Goal: Task Accomplishment & Management: Use online tool/utility

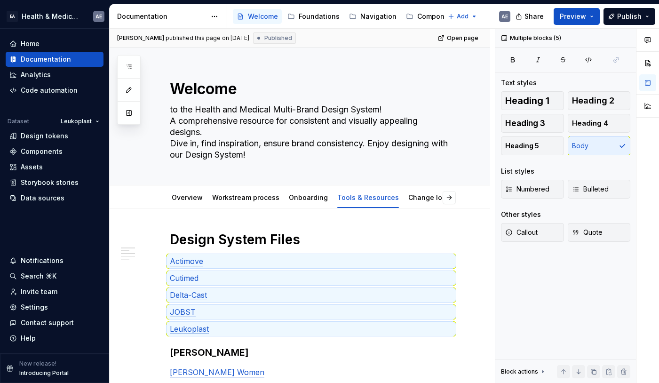
click at [69, 121] on html "EA Health & Medical Design Systems AE Home Documentation Analytics Code automat…" at bounding box center [329, 191] width 659 height 383
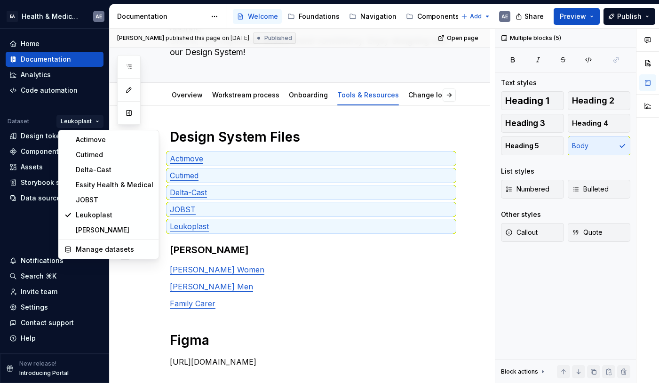
click at [63, 121] on html "EA Health & Medical Design Systems AE Home Documentation Analytics Code automat…" at bounding box center [329, 191] width 659 height 383
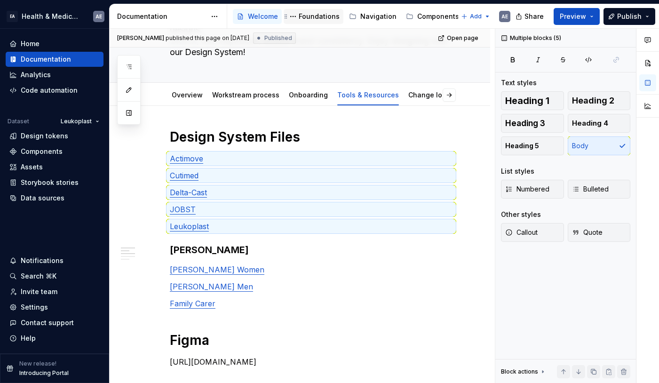
click at [318, 10] on div "Foundations" at bounding box center [314, 16] width 60 height 15
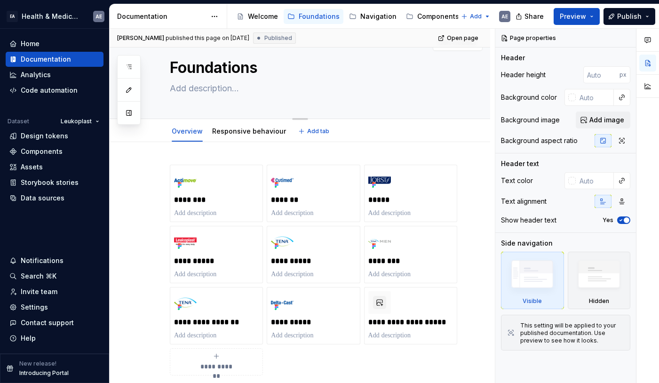
scroll to position [39, 0]
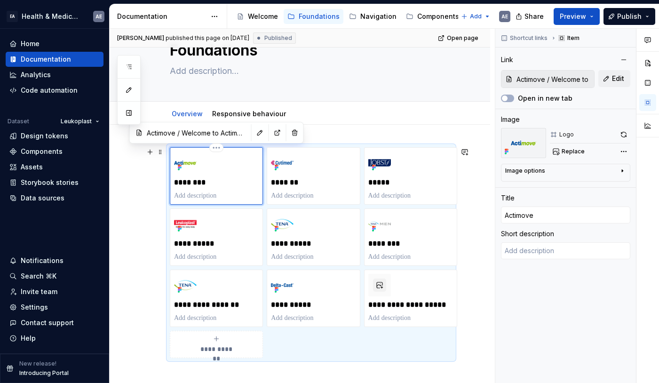
click at [229, 161] on div "********" at bounding box center [216, 175] width 85 height 49
click at [311, 20] on div "Foundations" at bounding box center [319, 16] width 41 height 9
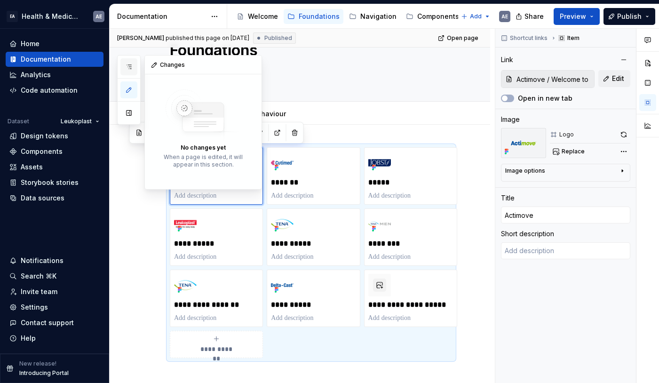
click at [130, 67] on icon "button" at bounding box center [129, 67] width 5 height 4
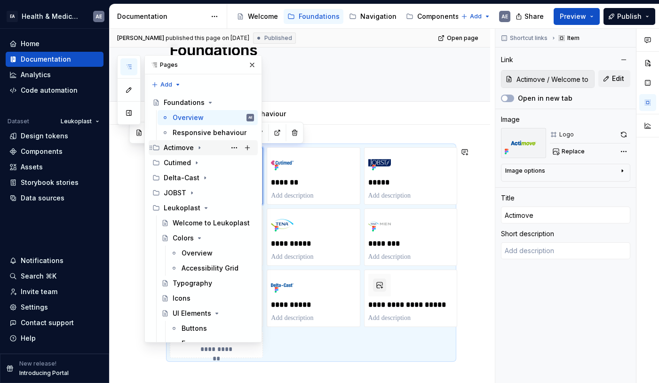
click at [198, 147] on icon "Page tree" at bounding box center [200, 148] width 8 height 8
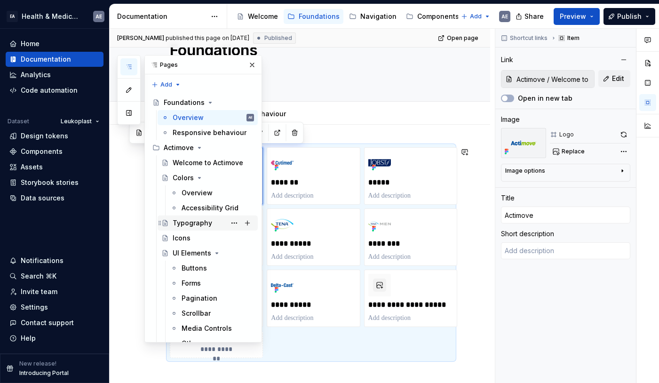
click at [185, 223] on div "Typography" at bounding box center [193, 222] width 40 height 9
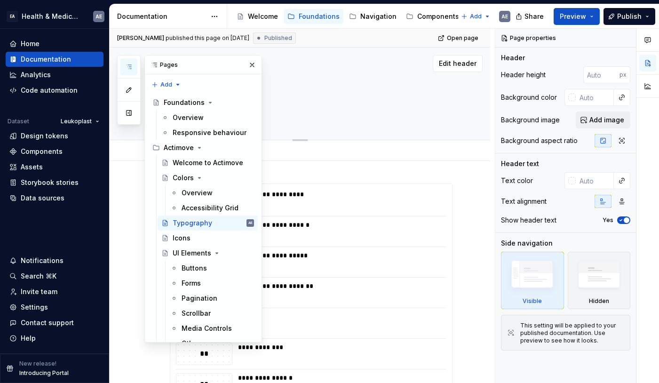
click at [324, 60] on div "Edit header" at bounding box center [296, 63] width 373 height 17
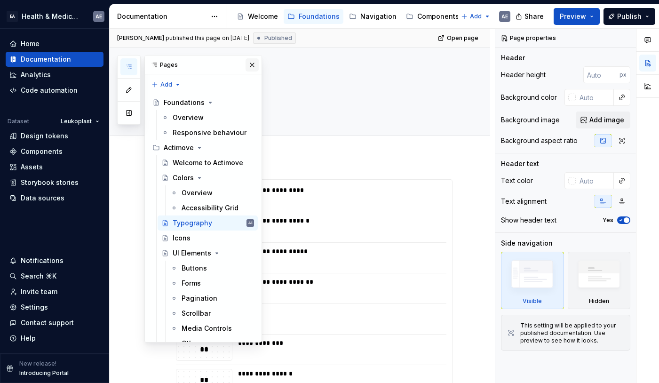
click at [248, 64] on button "button" at bounding box center [252, 64] width 13 height 13
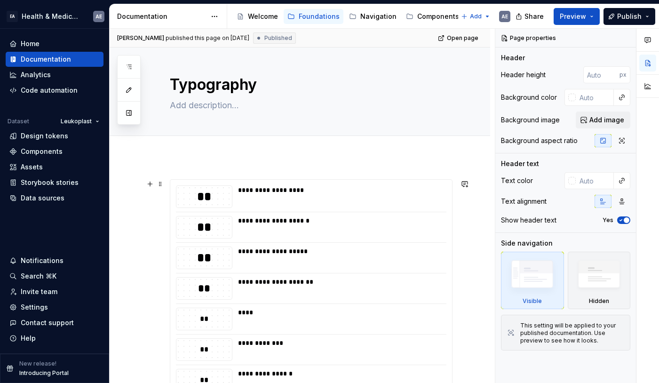
click at [349, 182] on div "**********" at bounding box center [311, 334] width 282 height 309
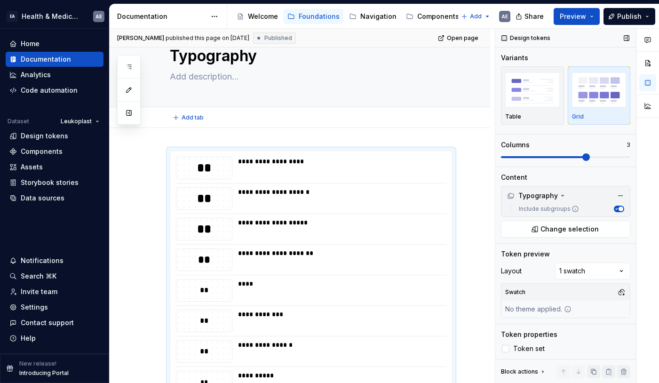
scroll to position [35, 0]
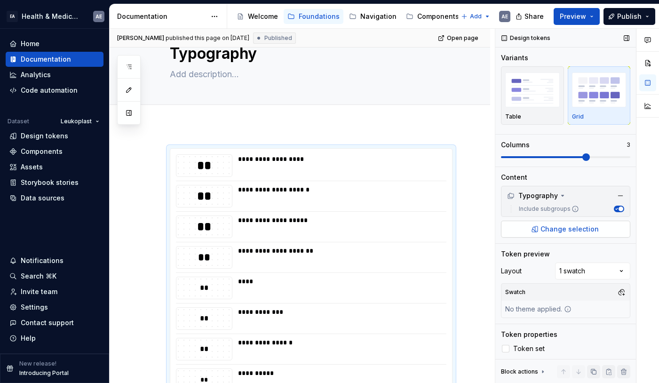
click at [563, 226] on span "Change selection" at bounding box center [569, 228] width 58 height 9
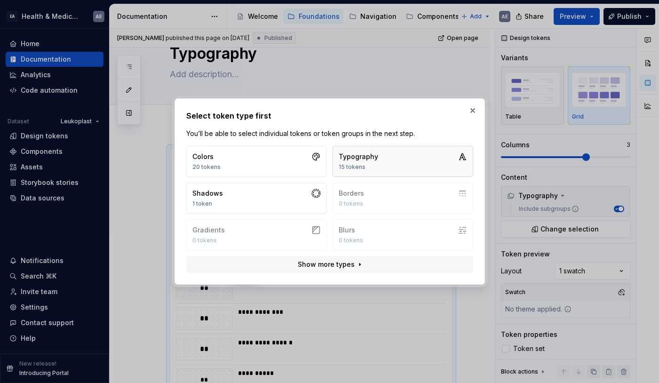
click at [369, 158] on div "Typography" at bounding box center [359, 156] width 40 height 9
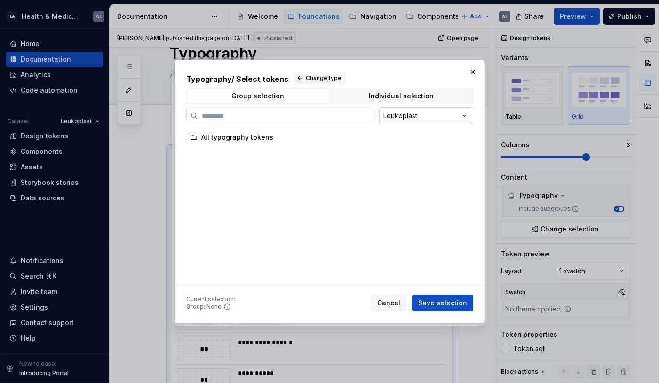
click at [408, 115] on div "Typography / Select tokens Change type Group selection Individual selection Leu…" at bounding box center [329, 191] width 659 height 383
click at [358, 95] on span "Individual selection" at bounding box center [402, 95] width 142 height 13
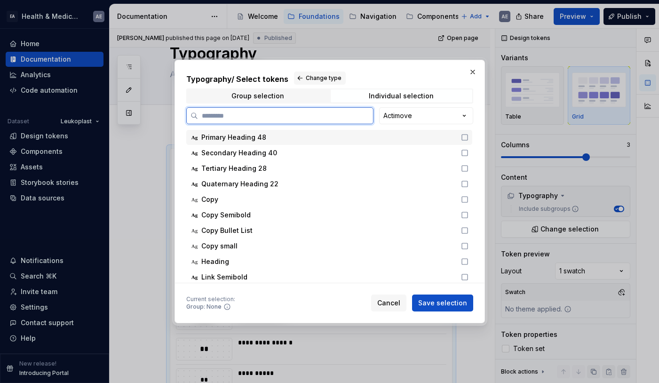
click at [469, 137] on icon at bounding box center [465, 138] width 8 height 8
click at [469, 151] on icon at bounding box center [465, 153] width 8 height 8
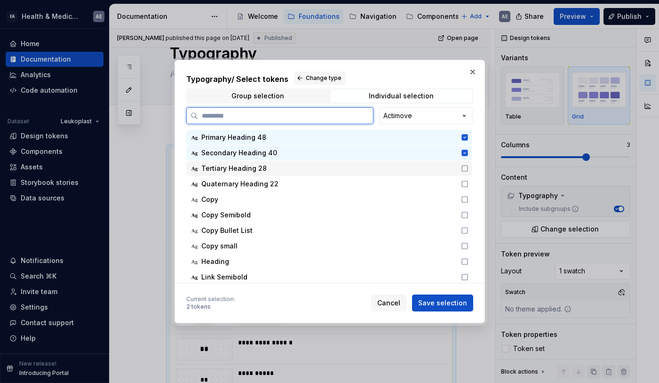
click at [469, 171] on icon at bounding box center [465, 169] width 8 height 8
click at [469, 185] on icon at bounding box center [465, 184] width 8 height 8
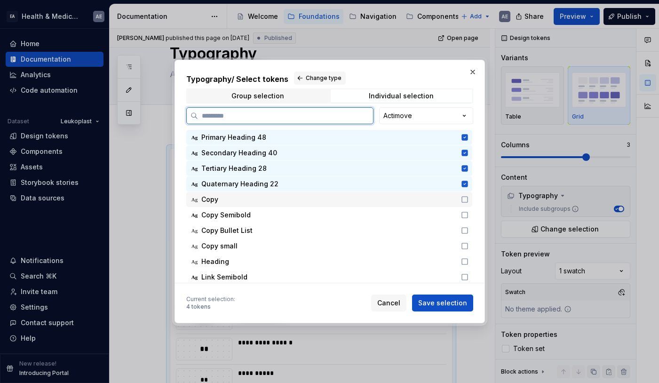
click at [469, 199] on icon at bounding box center [465, 200] width 8 height 8
click at [468, 210] on div "Ag Copy Semibold" at bounding box center [329, 214] width 286 height 15
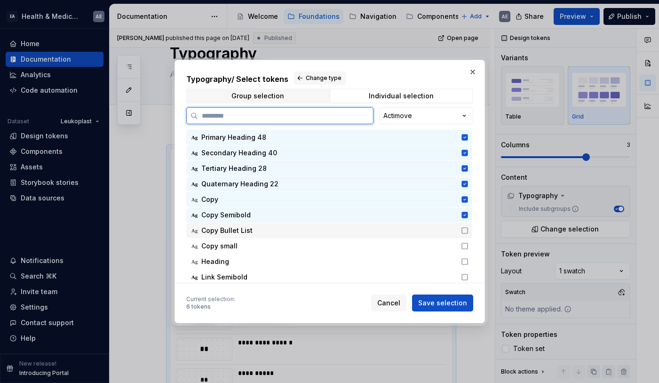
click at [468, 231] on icon at bounding box center [465, 231] width 8 height 8
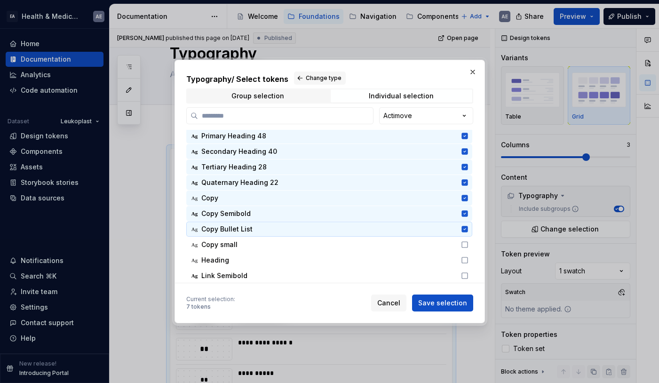
scroll to position [1, 0]
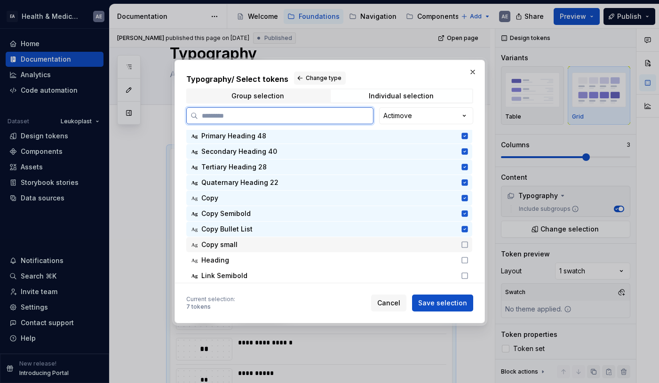
click at [467, 245] on icon at bounding box center [465, 245] width 8 height 8
click at [469, 260] on icon at bounding box center [465, 260] width 8 height 8
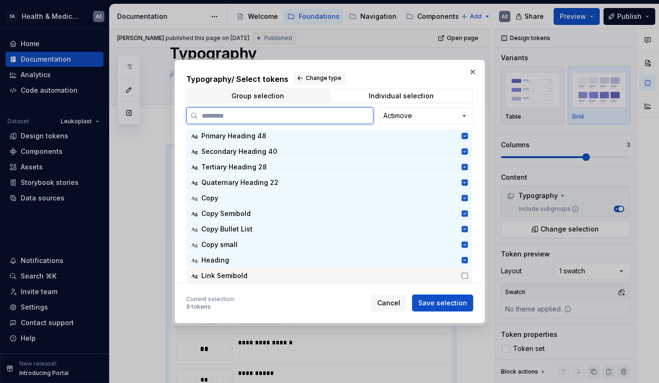
click at [469, 275] on icon at bounding box center [465, 276] width 8 height 8
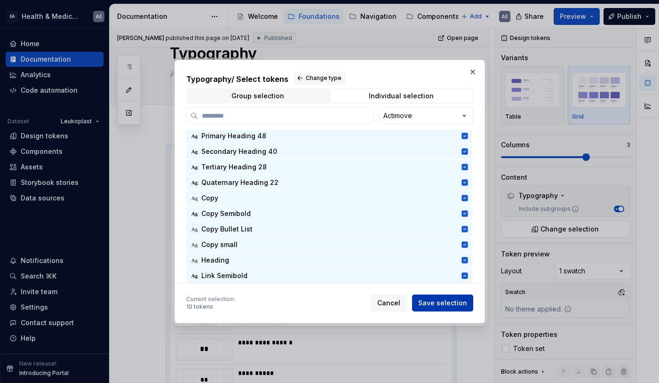
click at [464, 298] on button "Save selection" at bounding box center [442, 302] width 61 height 17
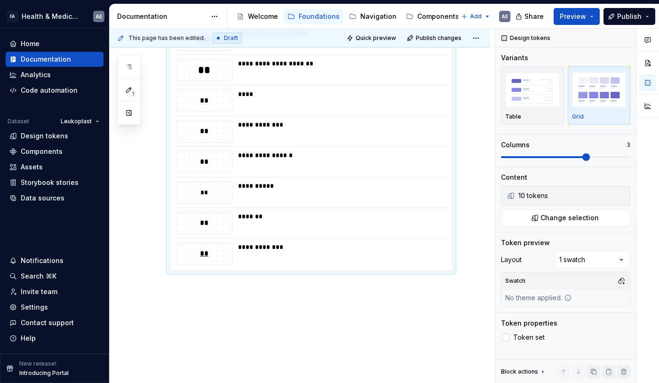
scroll to position [220, 0]
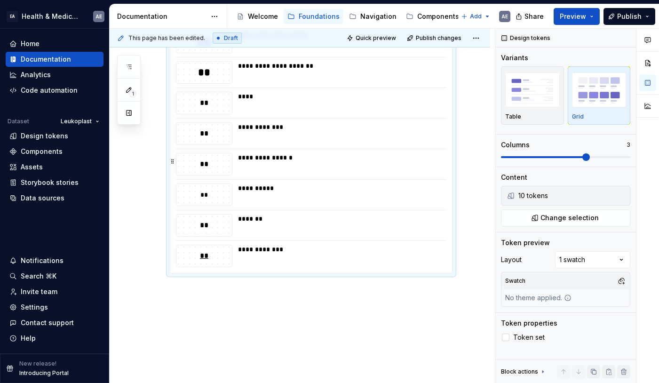
click at [280, 163] on div "**********" at bounding box center [339, 164] width 203 height 23
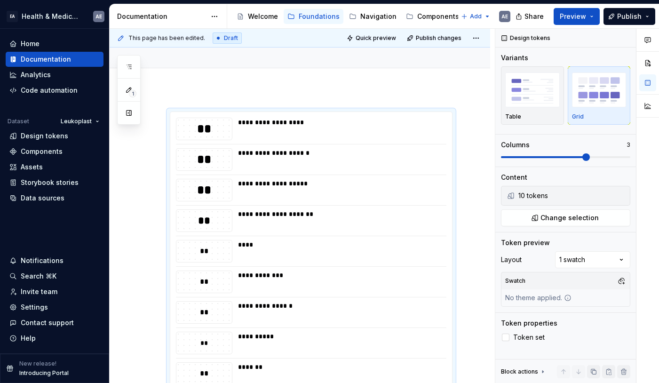
scroll to position [75, 0]
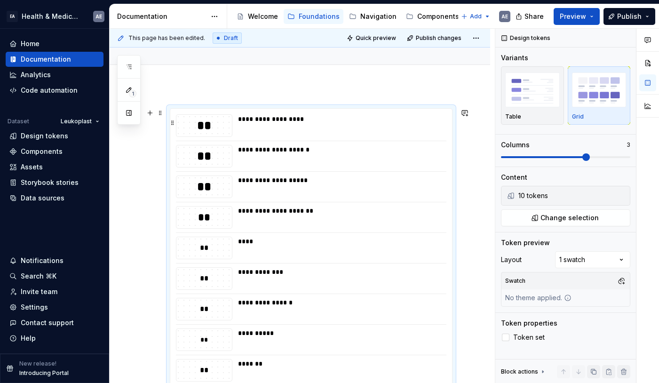
click at [264, 127] on div "**********" at bounding box center [339, 125] width 203 height 23
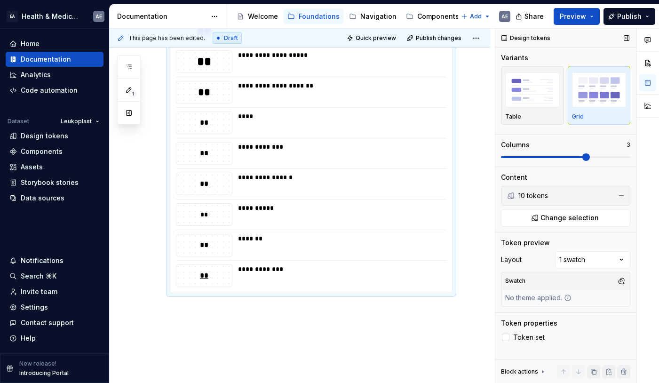
scroll to position [196, 0]
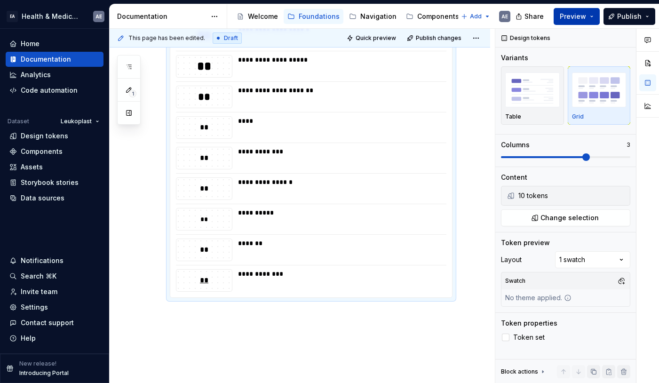
click at [596, 18] on button "Preview" at bounding box center [577, 16] width 46 height 17
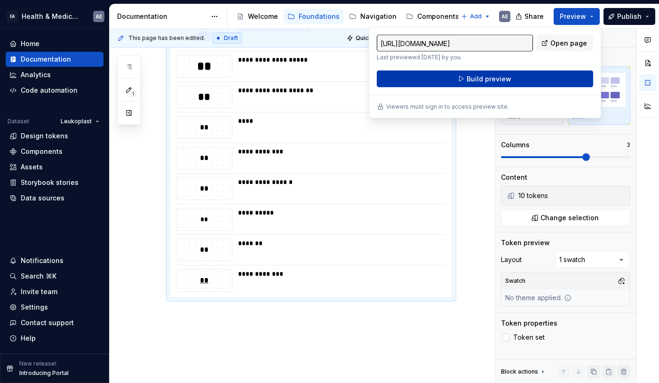
click at [524, 82] on button "Build preview" at bounding box center [485, 79] width 216 height 17
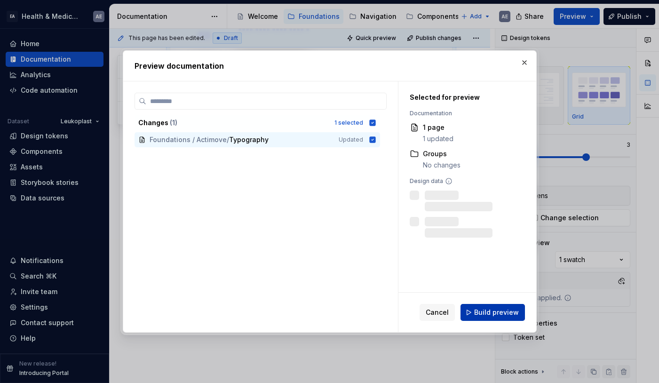
click at [510, 312] on span "Build preview" at bounding box center [496, 312] width 45 height 9
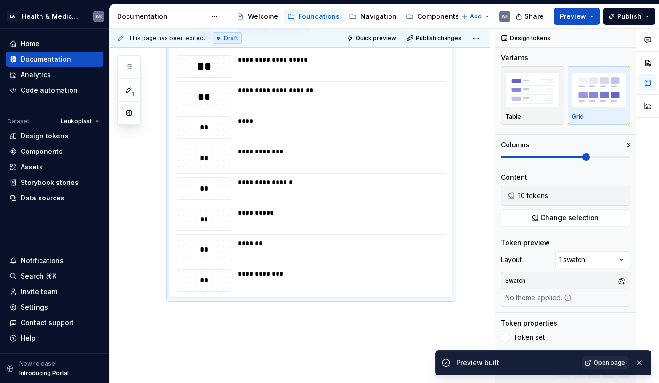
type textarea "*"
click at [601, 360] on span "Open page" at bounding box center [610, 363] width 32 height 8
